Goal: Information Seeking & Learning: Find specific fact

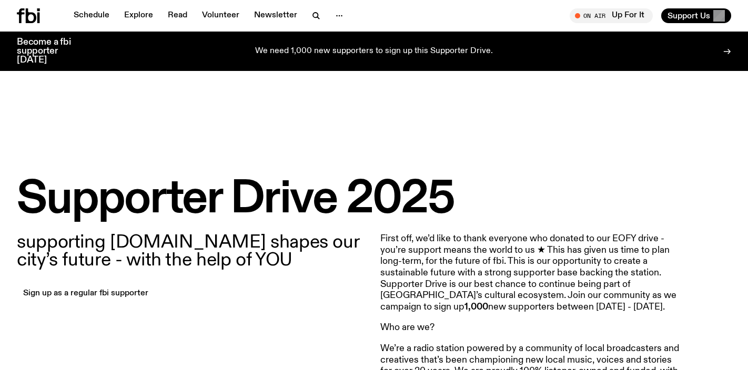
scroll to position [69, 0]
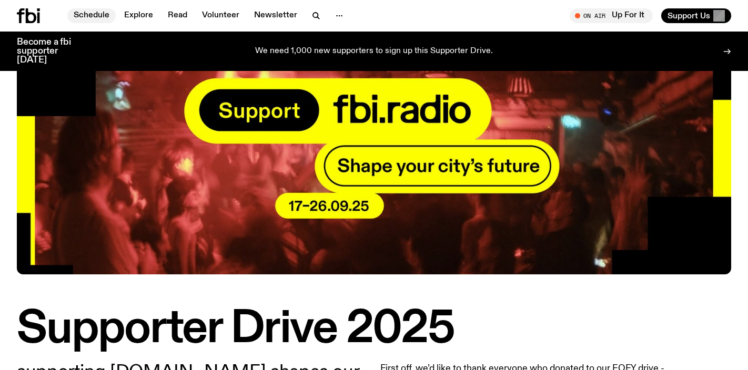
click at [90, 12] on link "Schedule" at bounding box center [91, 15] width 48 height 15
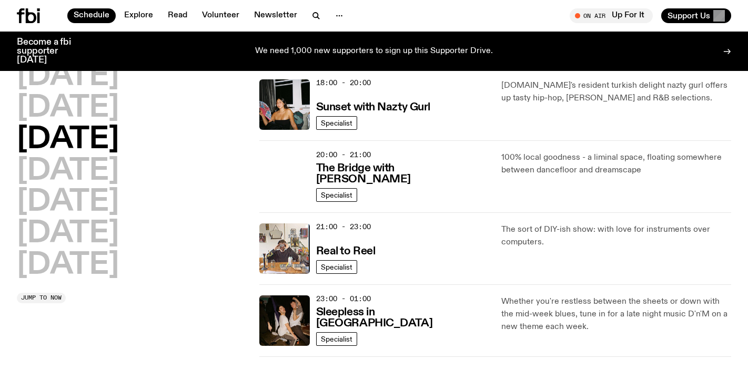
scroll to position [584, 0]
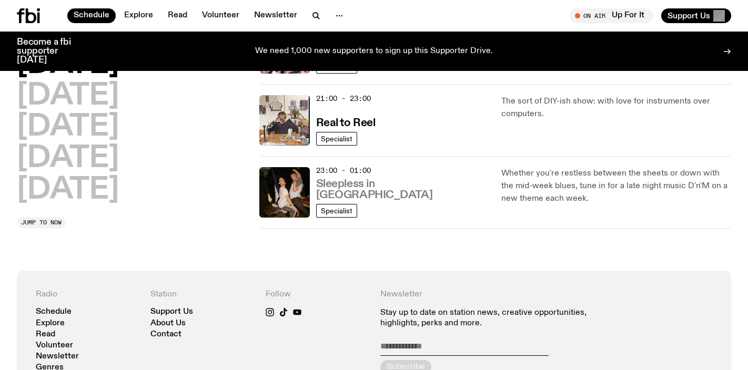
click at [385, 194] on h3 "Sleepless in [GEOGRAPHIC_DATA]" at bounding box center [402, 190] width 173 height 22
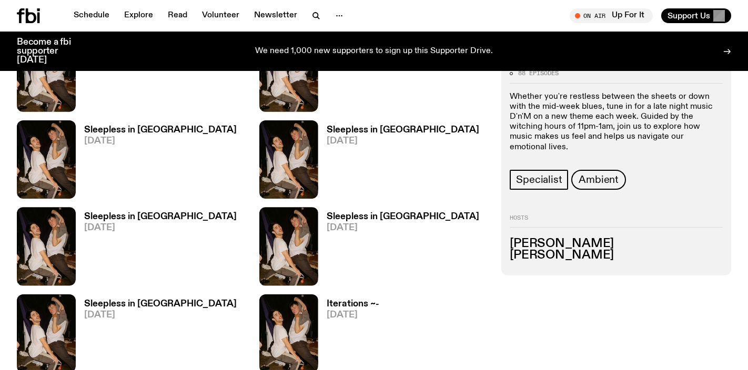
scroll to position [377, 0]
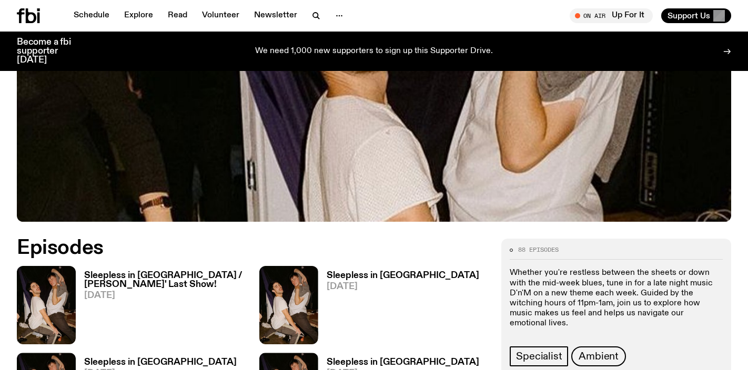
click at [150, 271] on h3 "Sleepless in [GEOGRAPHIC_DATA] / [PERSON_NAME]' Last Show!" at bounding box center [165, 280] width 163 height 18
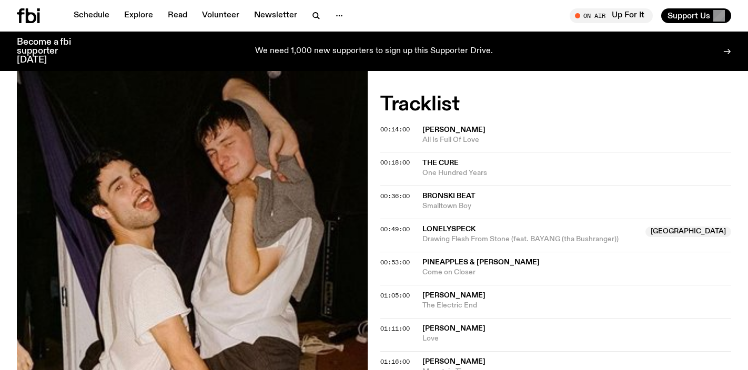
scroll to position [297, 0]
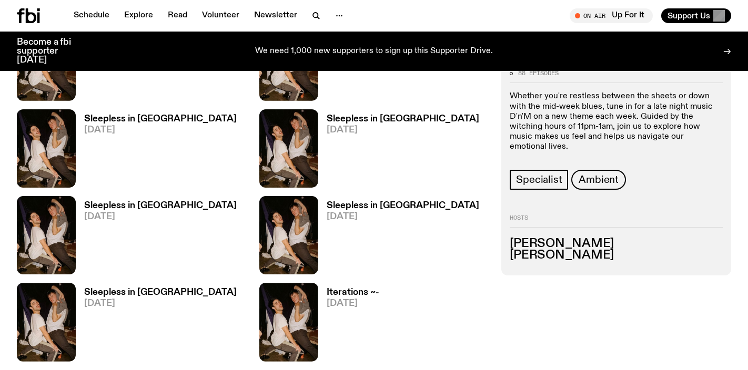
scroll to position [752, 0]
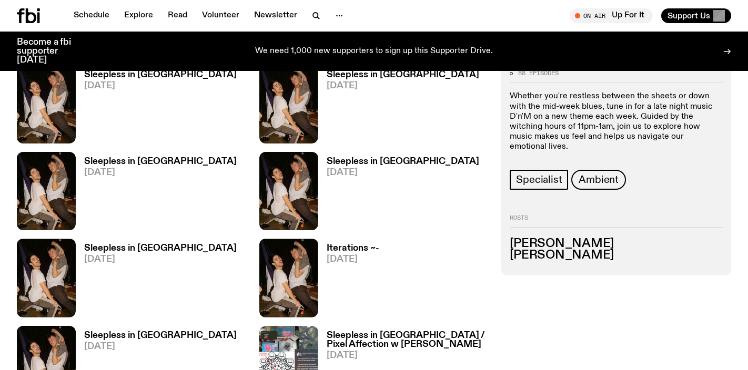
click at [427, 331] on h3 "Sleepless in [GEOGRAPHIC_DATA] / Pixel Affection w [PERSON_NAME]" at bounding box center [408, 340] width 163 height 18
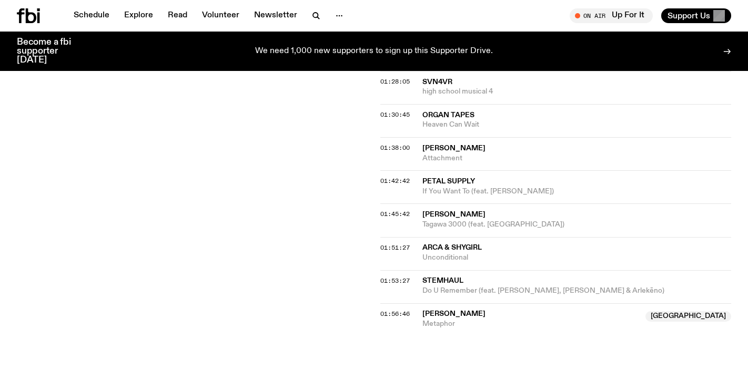
scroll to position [1091, 0]
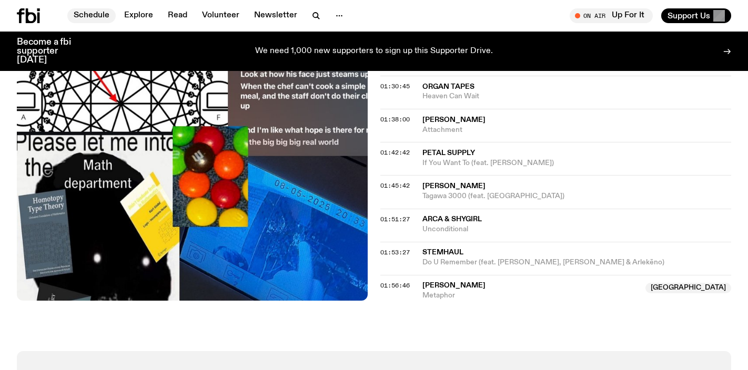
click at [100, 16] on link "Schedule" at bounding box center [91, 15] width 48 height 15
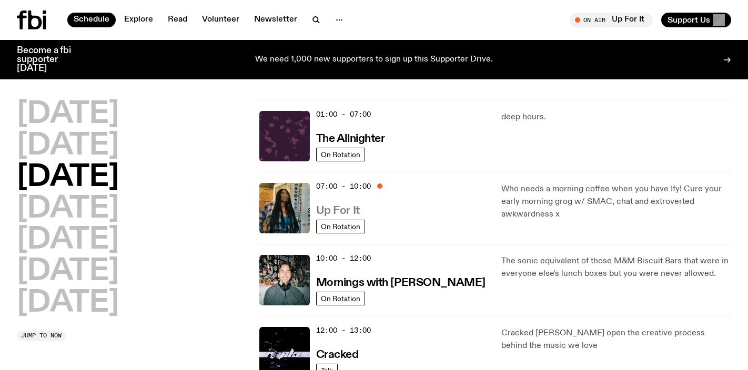
click at [355, 213] on h3 "Up For It" at bounding box center [338, 211] width 44 height 11
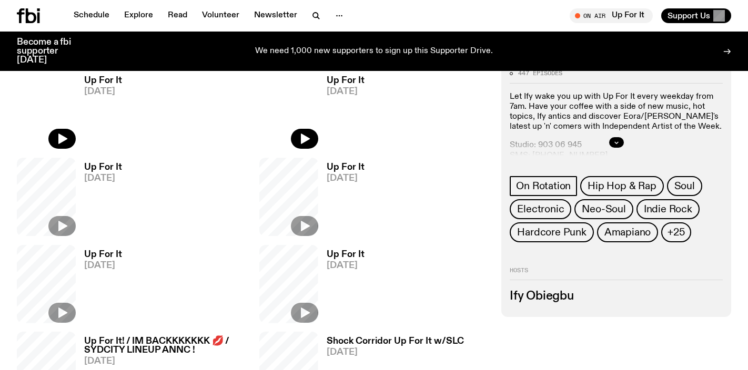
scroll to position [474, 0]
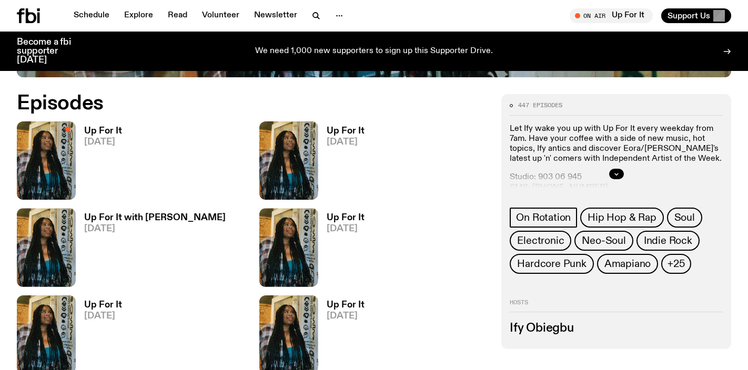
click at [112, 129] on h3 "Up For It" at bounding box center [103, 131] width 38 height 9
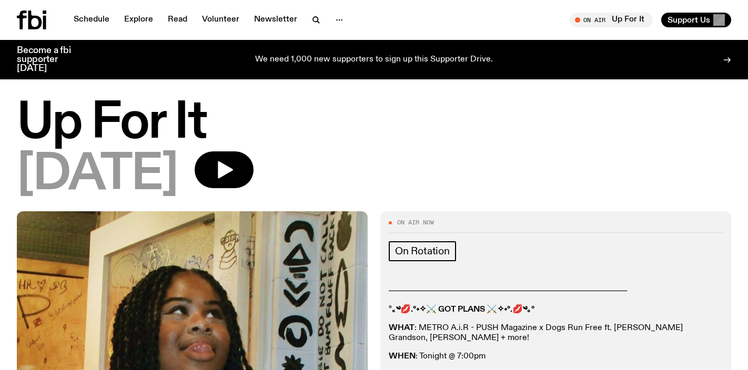
click at [390, 49] on div "We need 1,000 new supporters to sign up this Supporter Drive." at bounding box center [374, 59] width 563 height 27
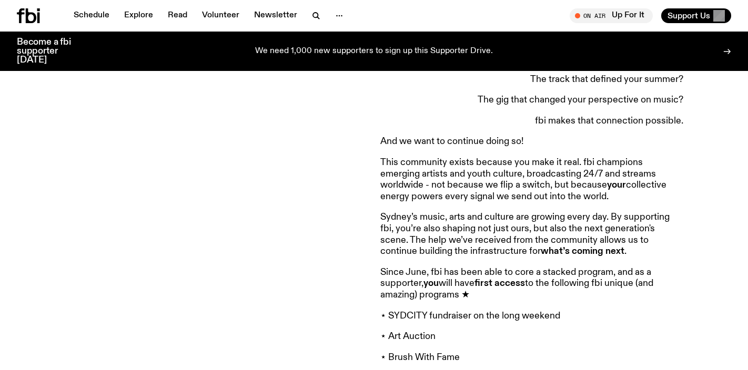
scroll to position [752, 0]
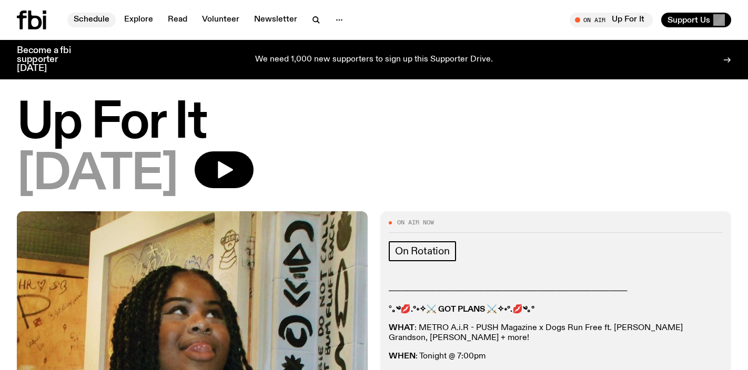
click at [99, 22] on link "Schedule" at bounding box center [91, 20] width 48 height 15
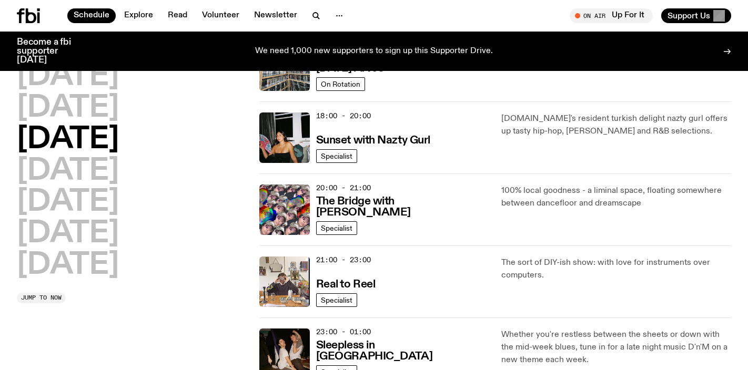
scroll to position [471, 0]
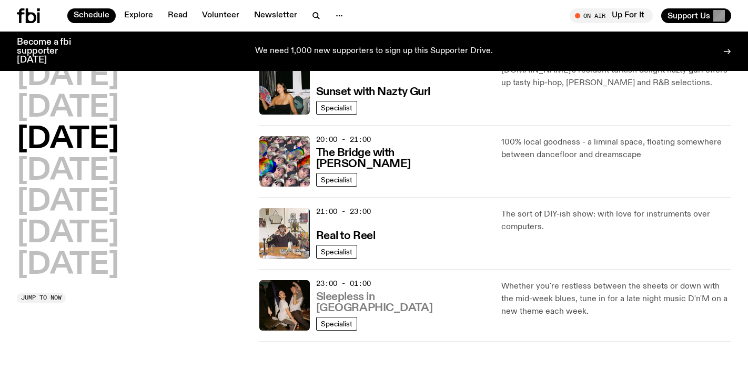
click at [334, 308] on h3 "Sleepless in [GEOGRAPHIC_DATA]" at bounding box center [402, 303] width 173 height 22
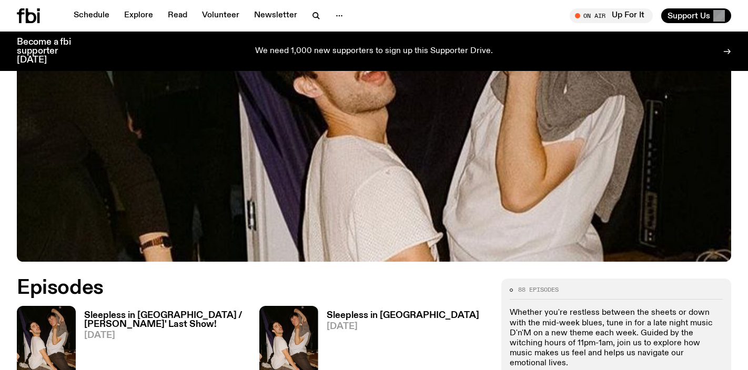
scroll to position [463, 0]
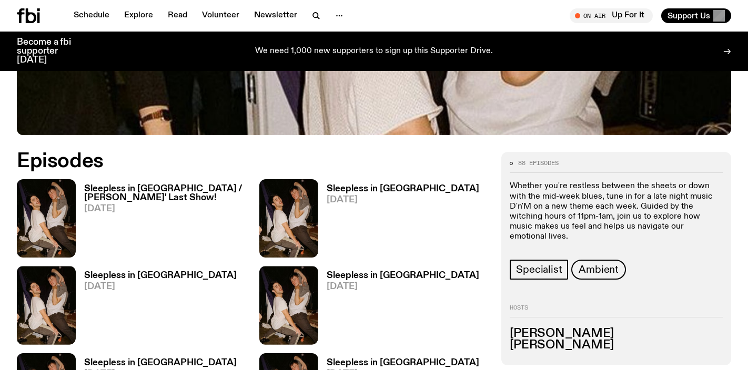
click at [176, 185] on h3 "Sleepless in [GEOGRAPHIC_DATA] / [PERSON_NAME]' Last Show!" at bounding box center [165, 194] width 163 height 18
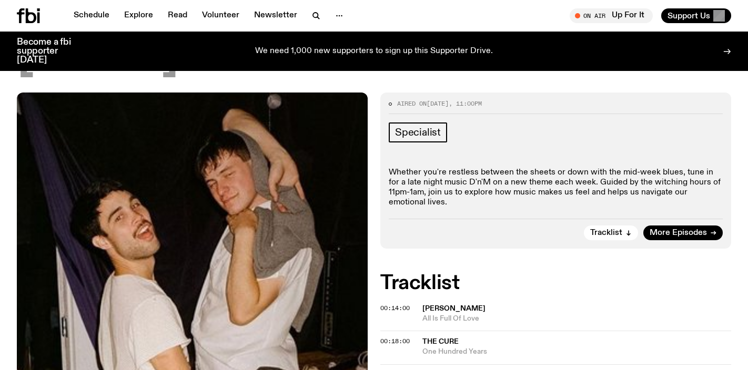
scroll to position [39, 0]
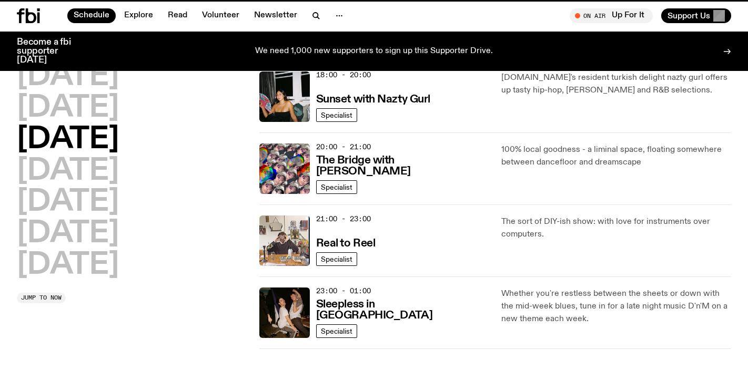
scroll to position [471, 0]
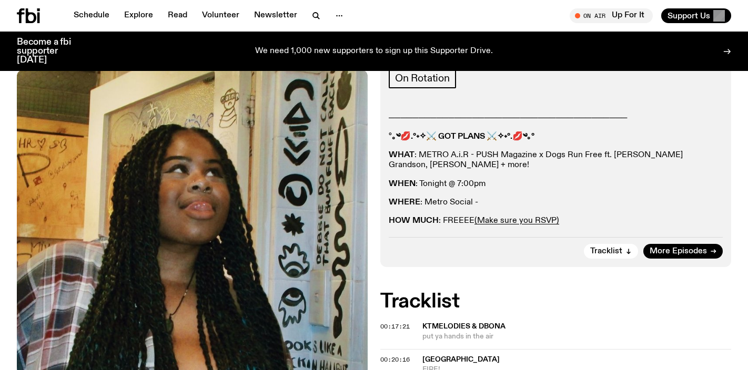
scroll to position [166, 0]
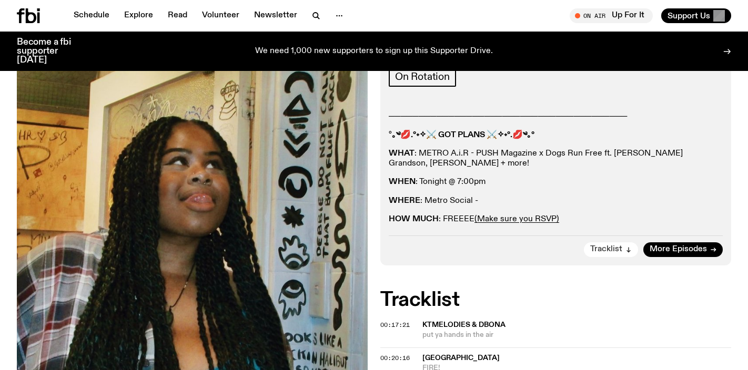
click at [606, 251] on span "Tracklist" at bounding box center [606, 250] width 32 height 8
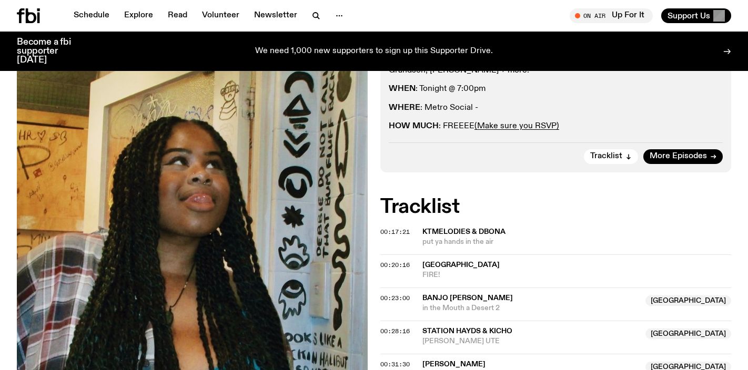
scroll to position [171, 0]
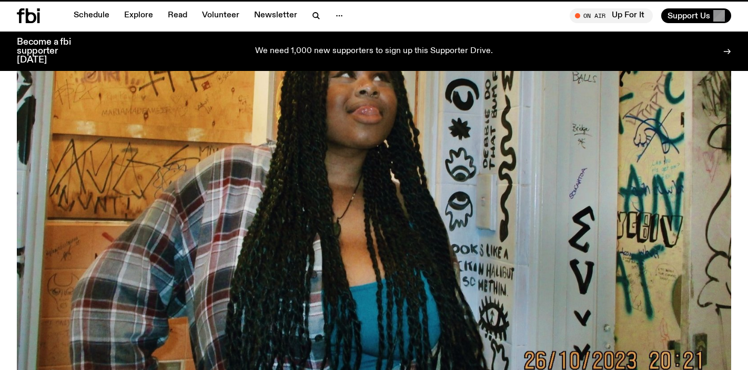
scroll to position [474, 0]
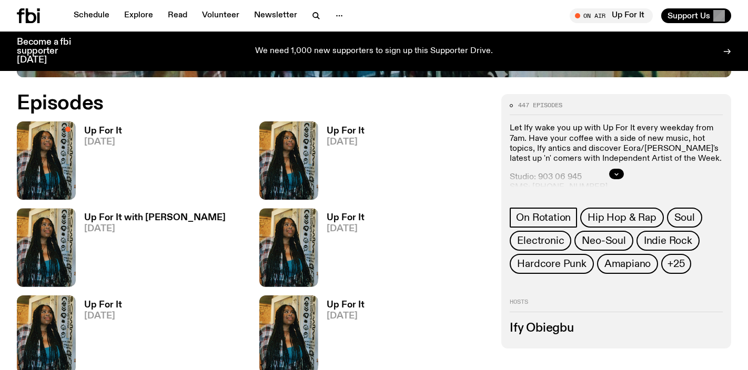
click at [353, 228] on span "[DATE]" at bounding box center [346, 229] width 38 height 9
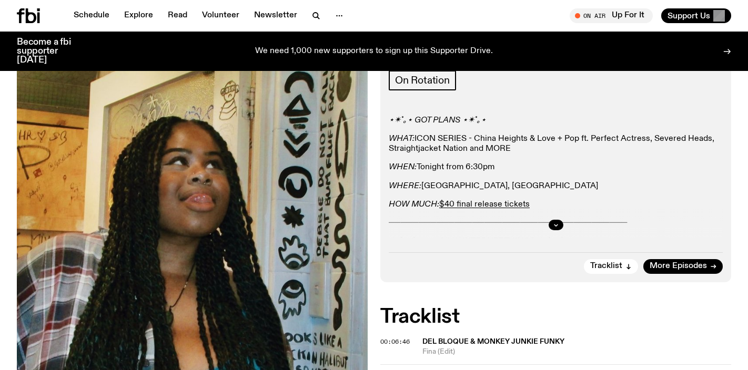
scroll to position [162, 0]
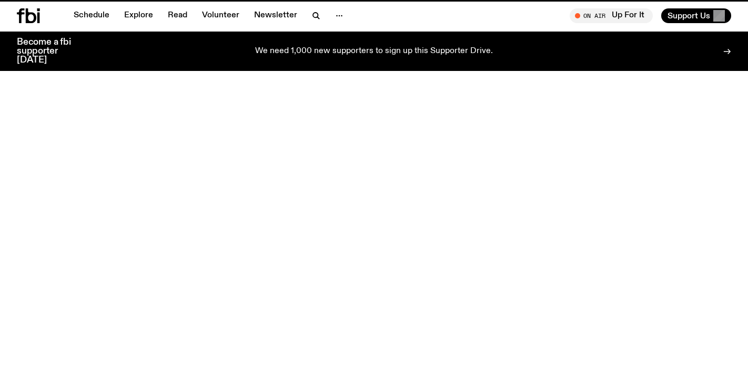
scroll to position [474, 0]
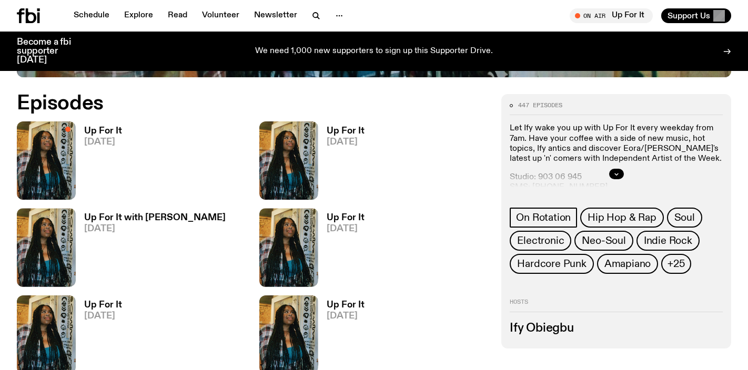
click at [114, 301] on h3 "Up For It" at bounding box center [103, 305] width 38 height 9
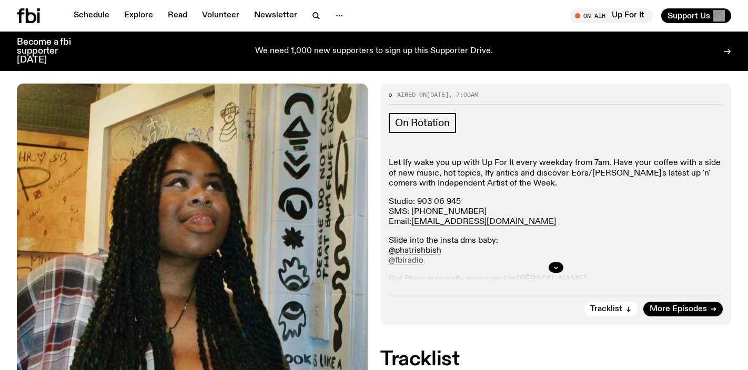
scroll to position [119, 0]
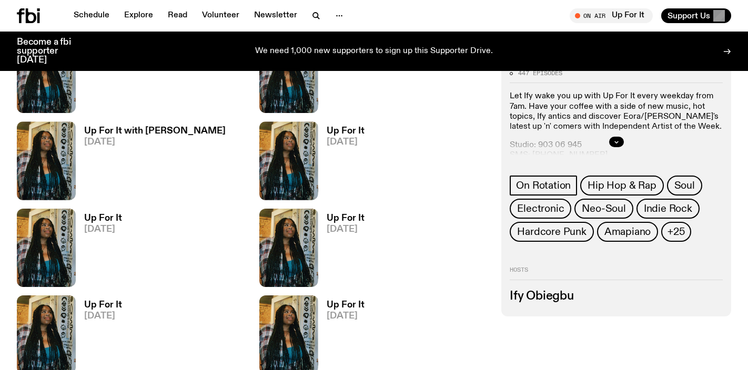
scroll to position [611, 0]
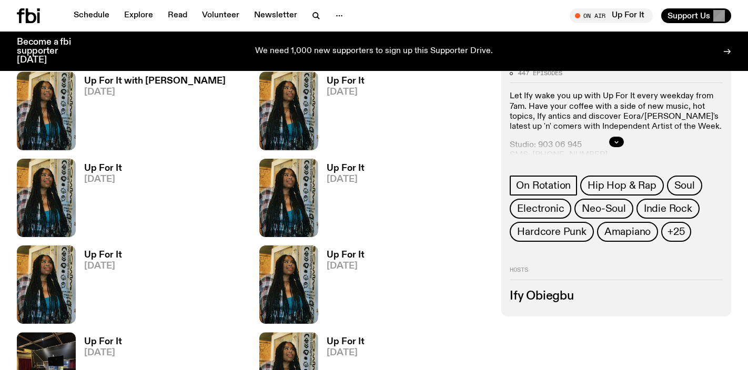
click at [355, 252] on h3 "Up For It" at bounding box center [346, 255] width 38 height 9
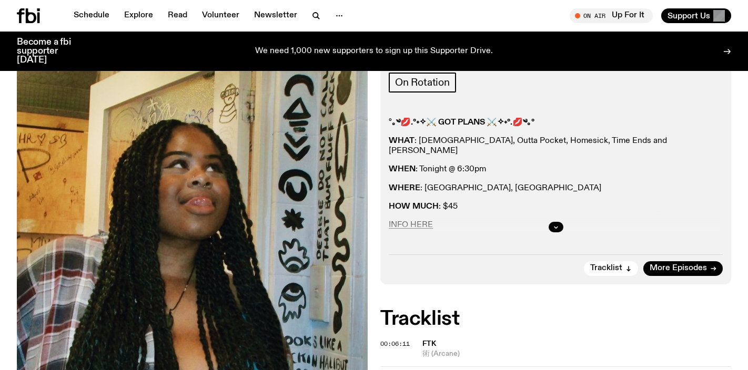
scroll to position [162, 0]
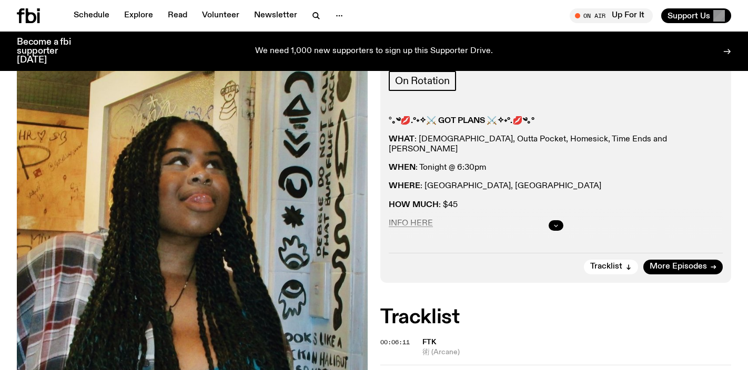
click at [550, 227] on button "button" at bounding box center [556, 225] width 15 height 11
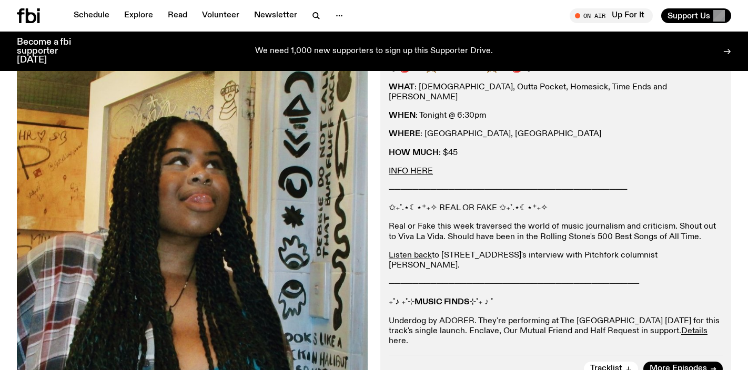
scroll to position [298, 0]
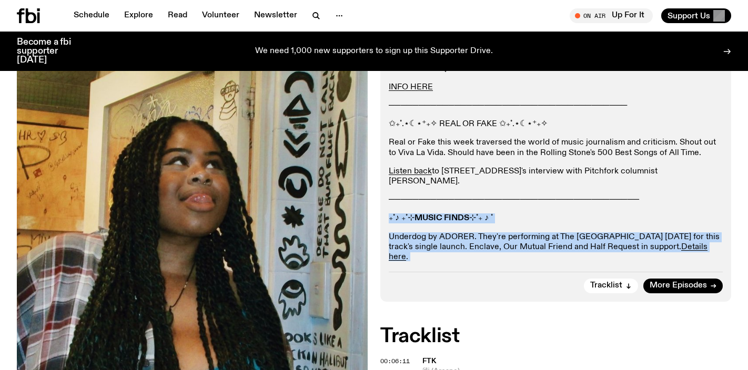
drag, startPoint x: 625, startPoint y: 258, endPoint x: 393, endPoint y: 203, distance: 238.5
click at [393, 203] on div "° ｡༄💋.°˖✧⚔ GOT PLANS ⚔✧˖°.💋༄｡° WHAT : Sunami, Outta Pocket, Homesick, Time Ends…" at bounding box center [556, 130] width 334 height 301
copy div "₊˚♪ ₊˚⊹ MUSIC FINDS ⊹˚₊ ♪ ˚ Underdog by ADORER. They're performing at The [GEOG…"
